Goal: Share content: Share content

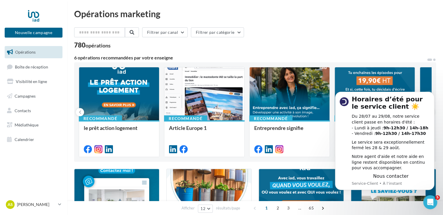
click at [434, 60] on span at bounding box center [434, 60] width 2 height 2
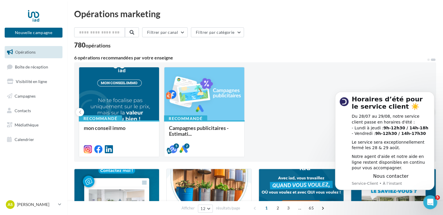
click at [94, 59] on div "6 opérations recommandées par votre enseigne" at bounding box center [250, 57] width 352 height 5
click at [32, 95] on span "Campagnes" at bounding box center [25, 96] width 21 height 5
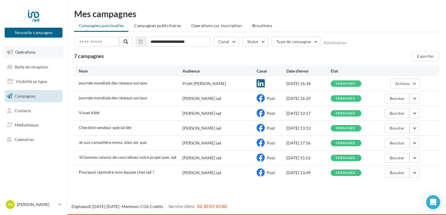
click at [31, 50] on span "Opérations" at bounding box center [25, 52] width 20 height 5
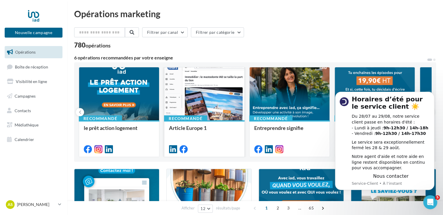
click at [209, 91] on div at bounding box center [204, 94] width 80 height 54
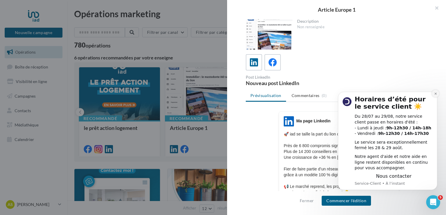
click at [434, 95] on button "Dismiss notification" at bounding box center [436, 94] width 8 height 8
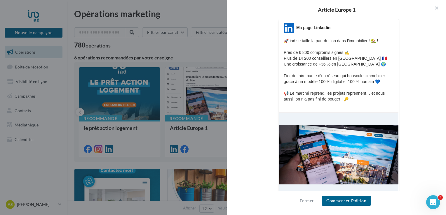
scroll to position [117, 0]
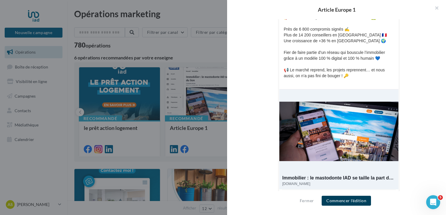
click at [340, 201] on button "Commencer l'édition" at bounding box center [346, 201] width 49 height 10
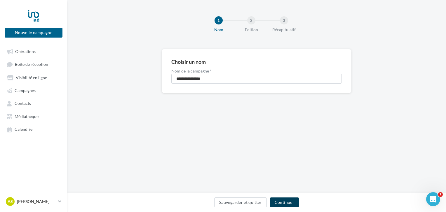
click at [285, 204] on button "Continuer" at bounding box center [284, 203] width 29 height 10
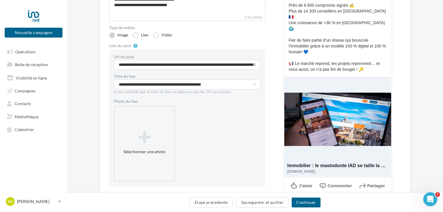
scroll to position [4, 0]
click at [116, 36] on label "Image" at bounding box center [118, 36] width 19 height 6
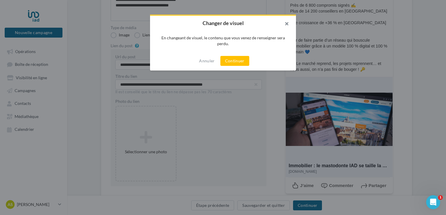
click at [288, 22] on button "button" at bounding box center [284, 25] width 23 height 18
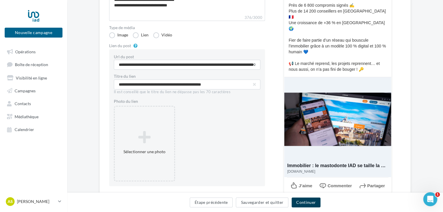
click at [312, 204] on button "Continuer" at bounding box center [305, 203] width 29 height 10
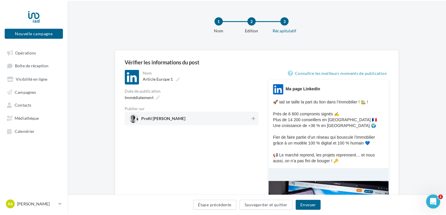
scroll to position [58, 0]
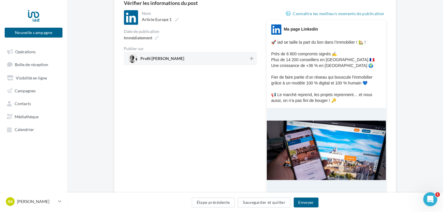
click at [200, 60] on span "Profil Anaïs Chaillot" at bounding box center [188, 58] width 120 height 9
click at [302, 200] on button "Envoyer" at bounding box center [306, 203] width 25 height 10
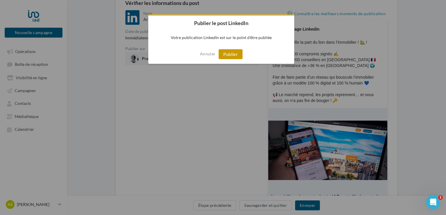
click at [232, 57] on button "Publier" at bounding box center [231, 54] width 24 height 10
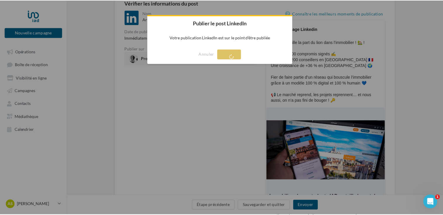
scroll to position [9, 0]
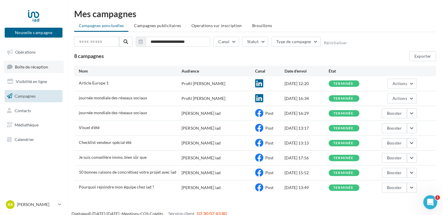
click at [24, 71] on link "Boîte de réception" at bounding box center [34, 67] width 60 height 13
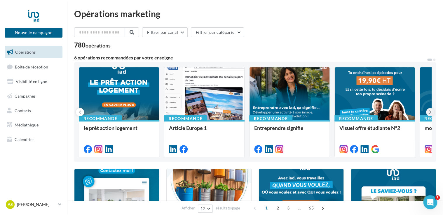
click at [428, 113] on button at bounding box center [430, 112] width 8 height 8
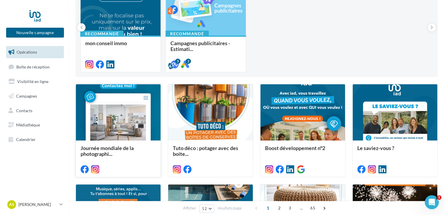
scroll to position [117, 0]
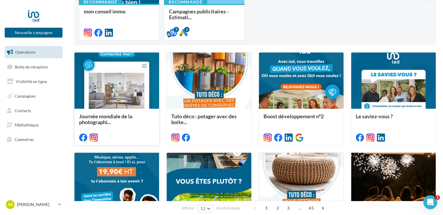
click at [117, 94] on div at bounding box center [116, 81] width 85 height 57
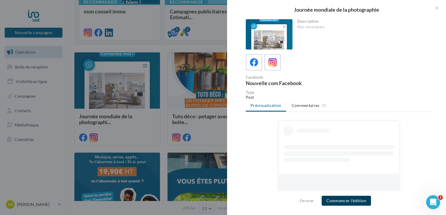
click at [341, 203] on button "Commencer l'édition" at bounding box center [346, 201] width 49 height 10
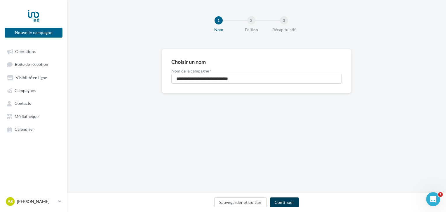
click at [294, 204] on button "Continuer" at bounding box center [284, 203] width 29 height 10
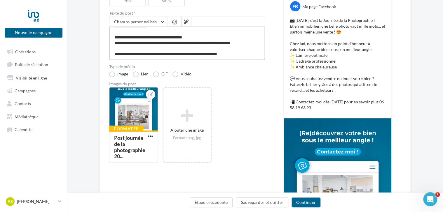
scroll to position [86, 0]
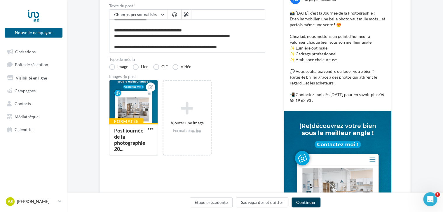
click at [308, 201] on button "Continuer" at bounding box center [305, 203] width 29 height 10
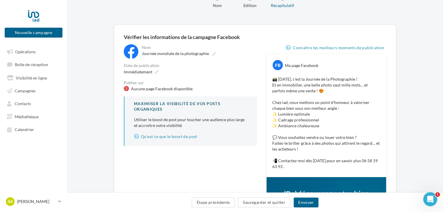
scroll to position [51, 0]
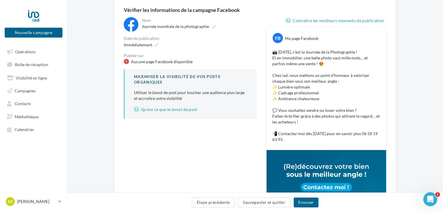
drag, startPoint x: 294, startPoint y: 139, endPoint x: 264, endPoint y: 53, distance: 91.6
click at [264, 53] on div "**********" at bounding box center [255, 162] width 263 height 291
copy p "📸 [DATE], c’est la Journée de la Photographie ! Et en immobilier, une belle pho…"
